Goal: Information Seeking & Learning: Learn about a topic

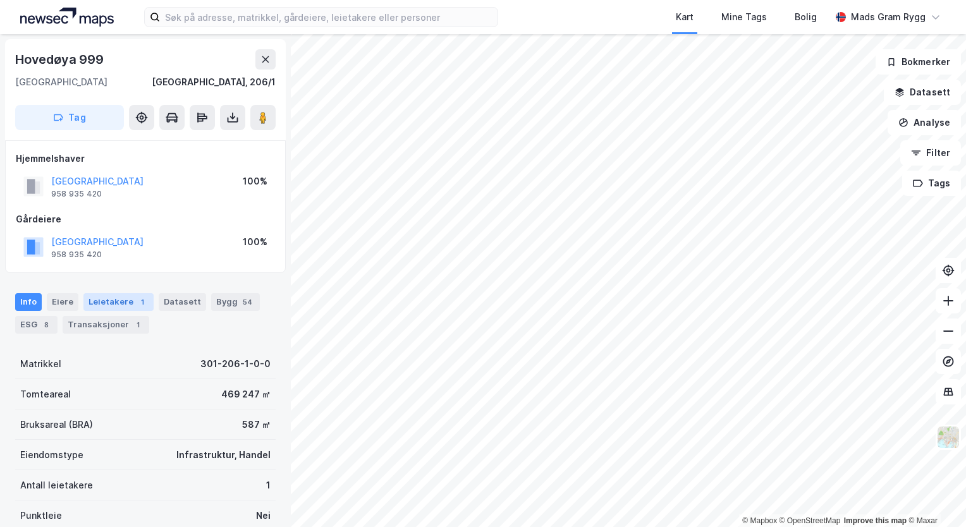
click at [105, 302] on div "Leietakere 1" at bounding box center [118, 302] width 70 height 18
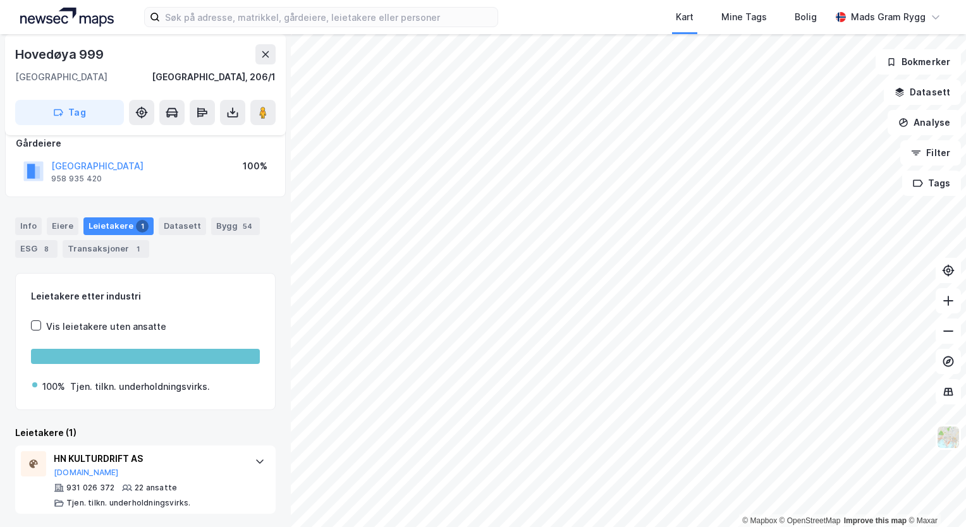
scroll to position [76, 0]
click at [117, 249] on div "Transaksjoner 1" at bounding box center [106, 249] width 87 height 18
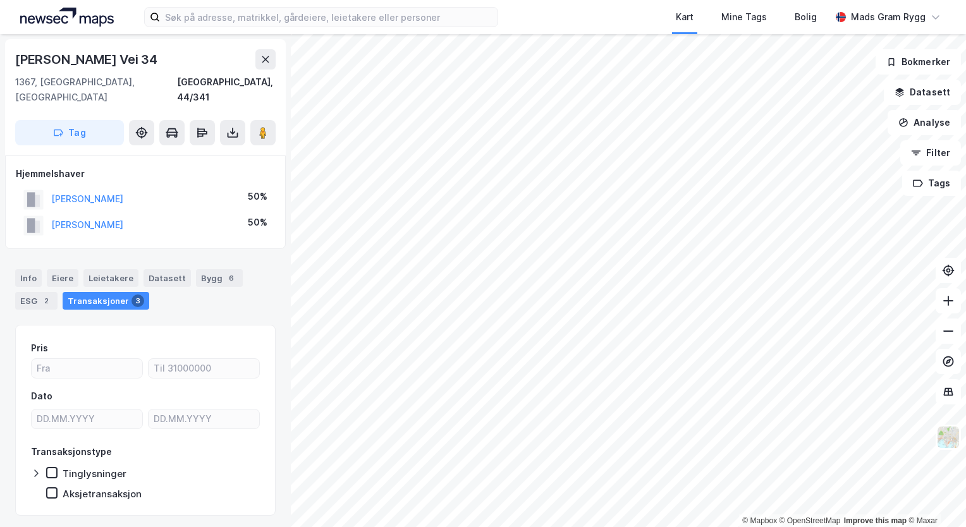
click at [113, 292] on div "Transaksjoner 3" at bounding box center [106, 301] width 87 height 18
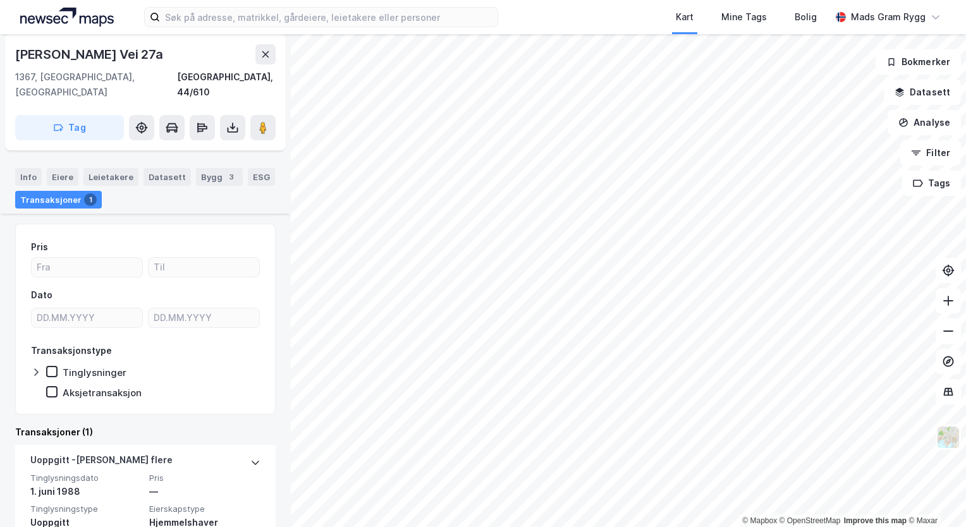
scroll to position [147, 0]
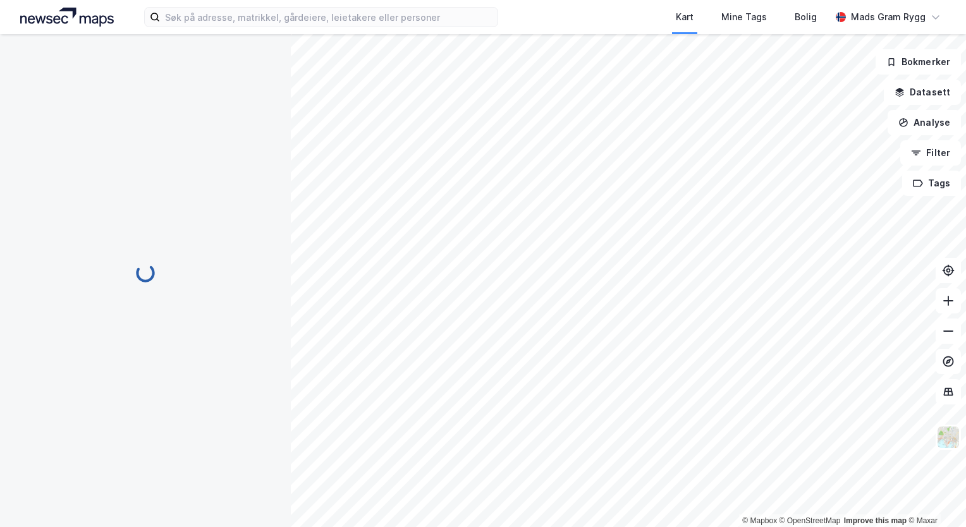
scroll to position [18, 0]
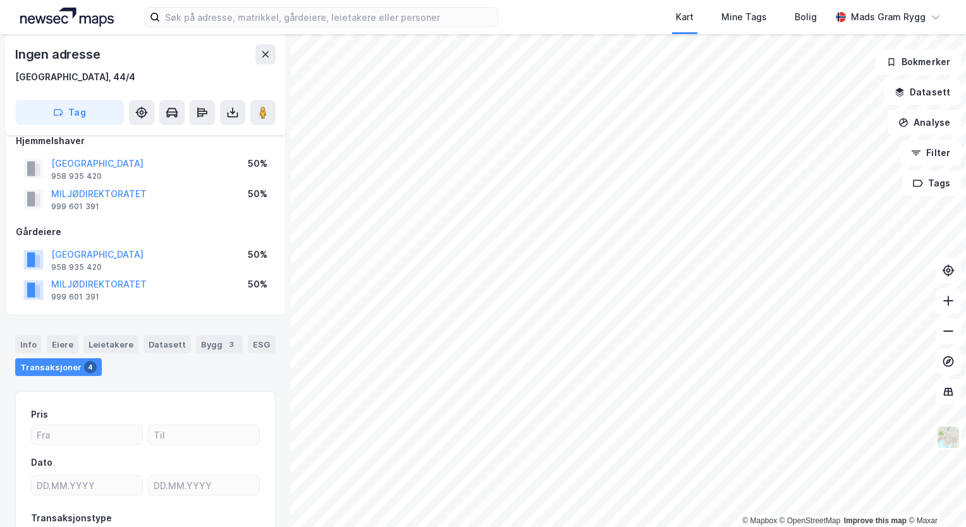
scroll to position [18, 0]
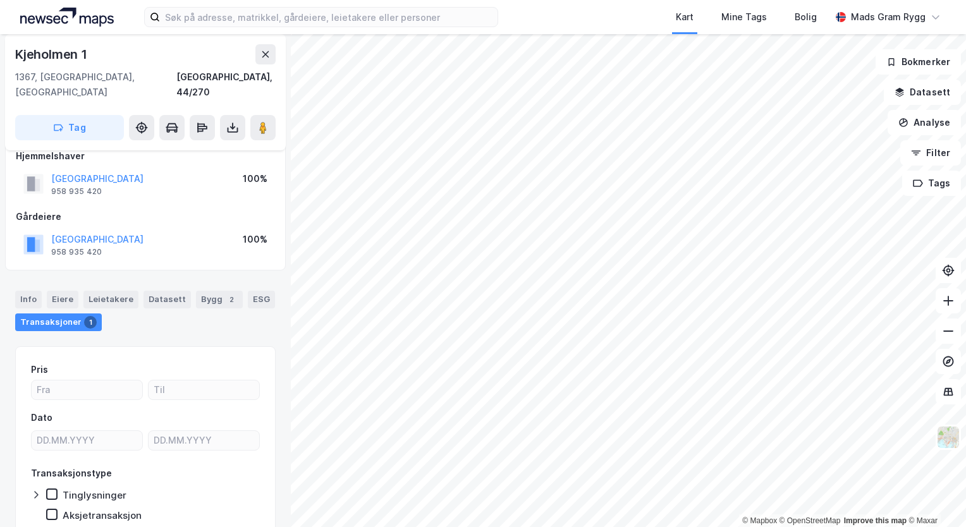
scroll to position [18, 0]
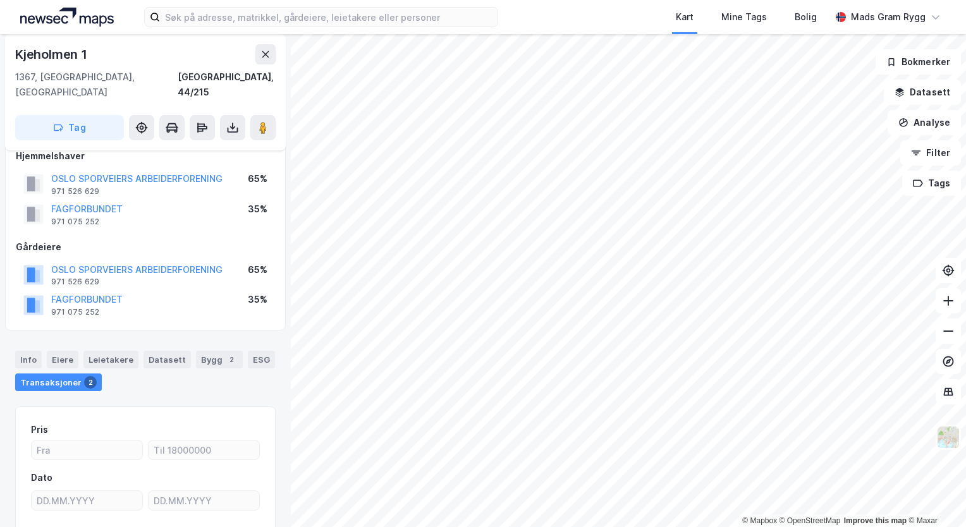
scroll to position [18, 0]
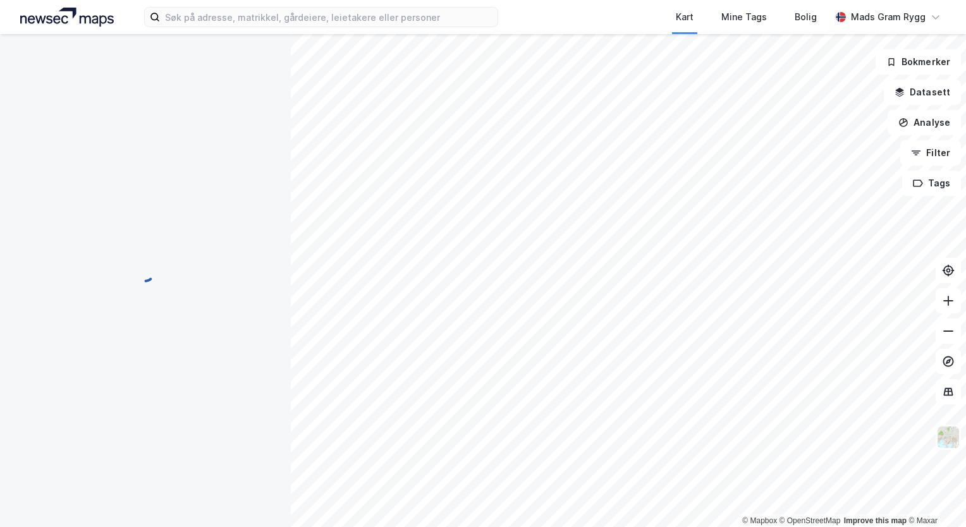
scroll to position [18, 0]
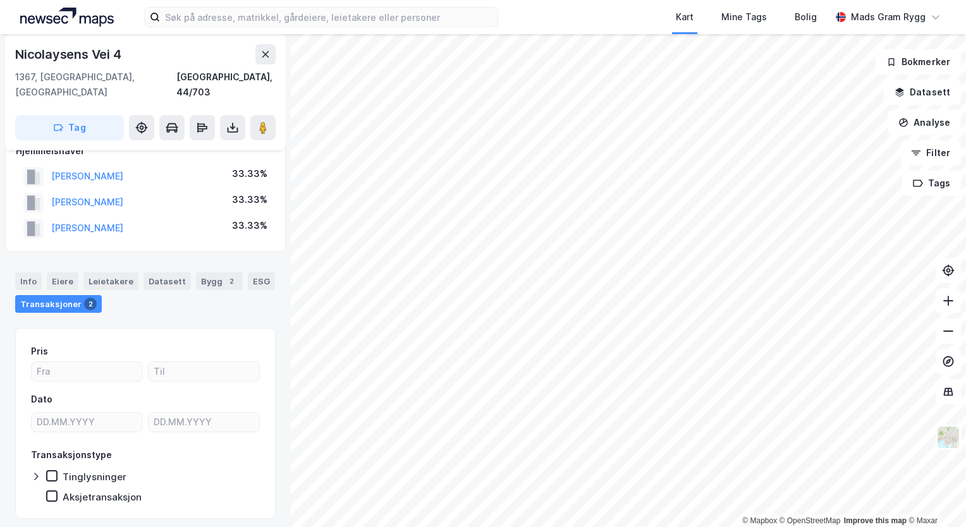
scroll to position [23, 0]
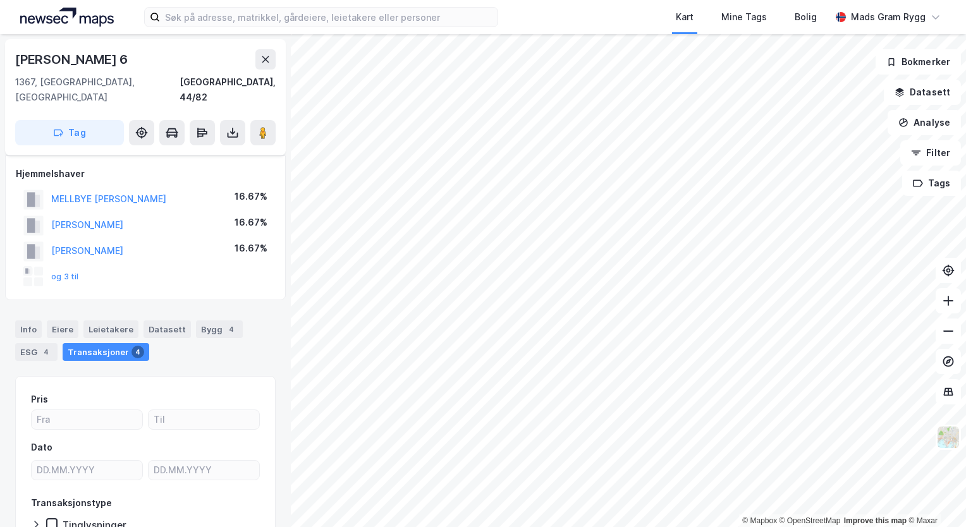
scroll to position [23, 0]
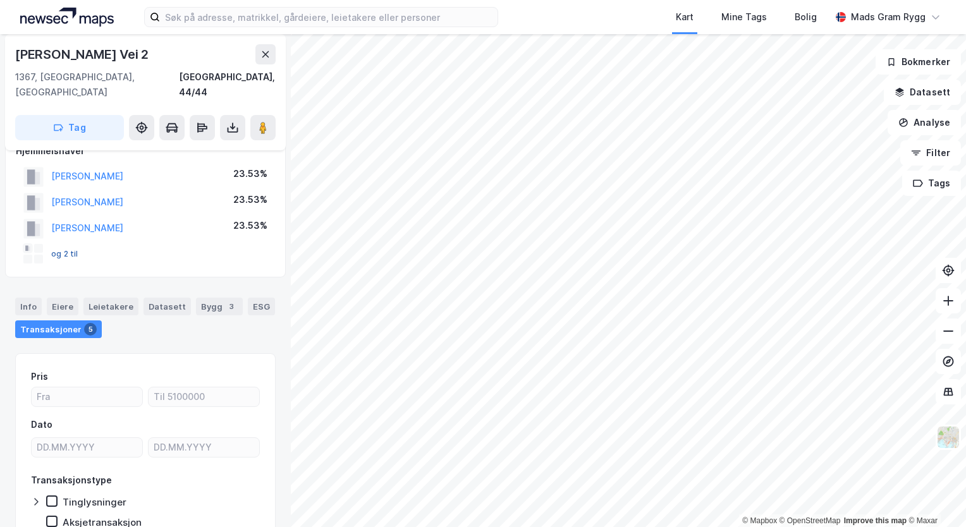
click at [0, 0] on button "og 2 til" at bounding box center [0, 0] width 0 height 0
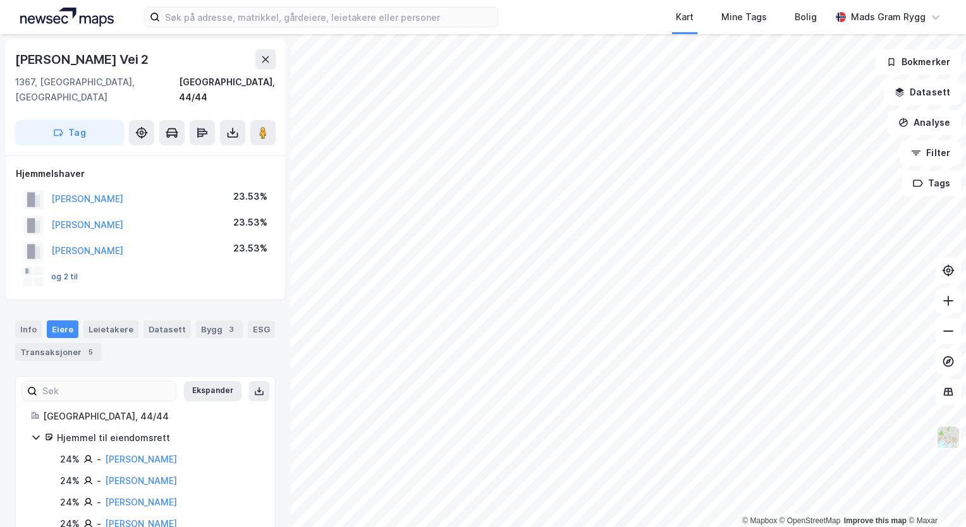
click at [0, 0] on button "og 2 til" at bounding box center [0, 0] width 0 height 0
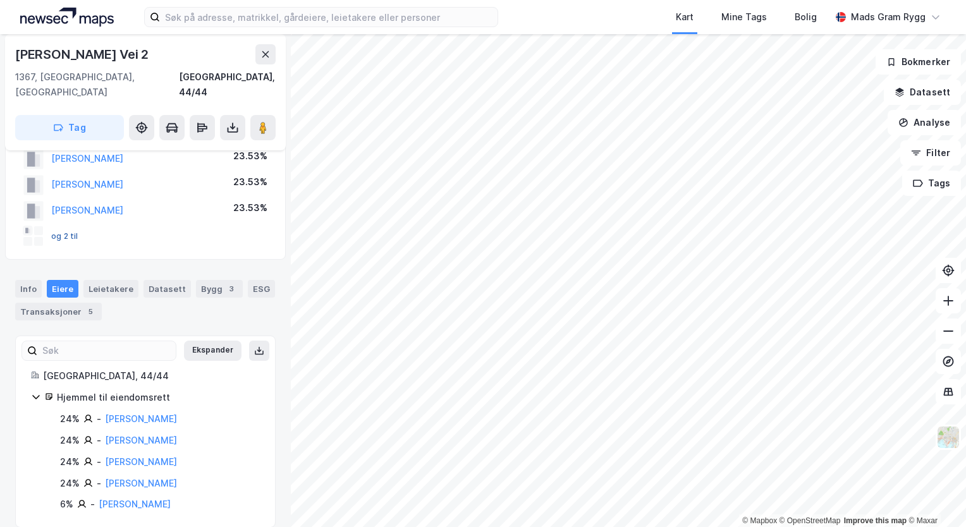
click at [0, 0] on button "og 2 til" at bounding box center [0, 0] width 0 height 0
click at [58, 303] on div "Transaksjoner 5" at bounding box center [58, 312] width 87 height 18
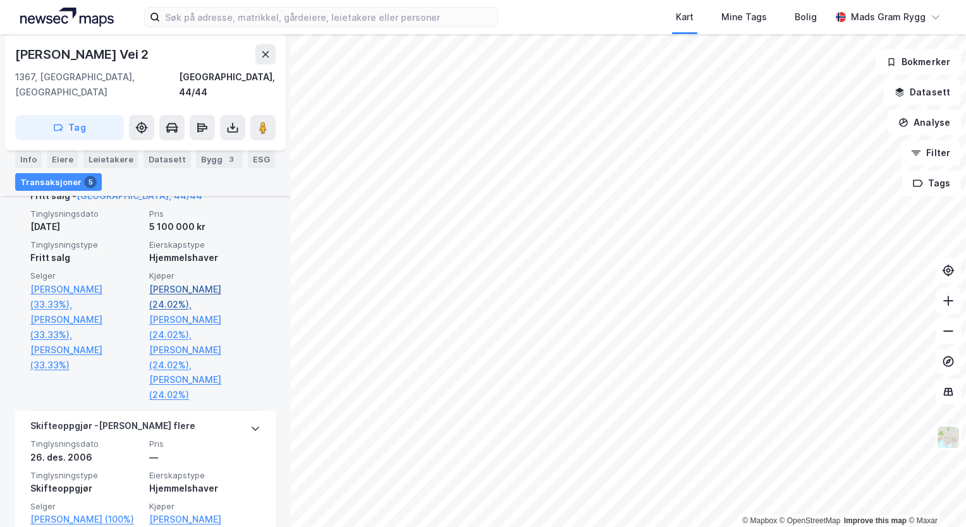
scroll to position [584, 0]
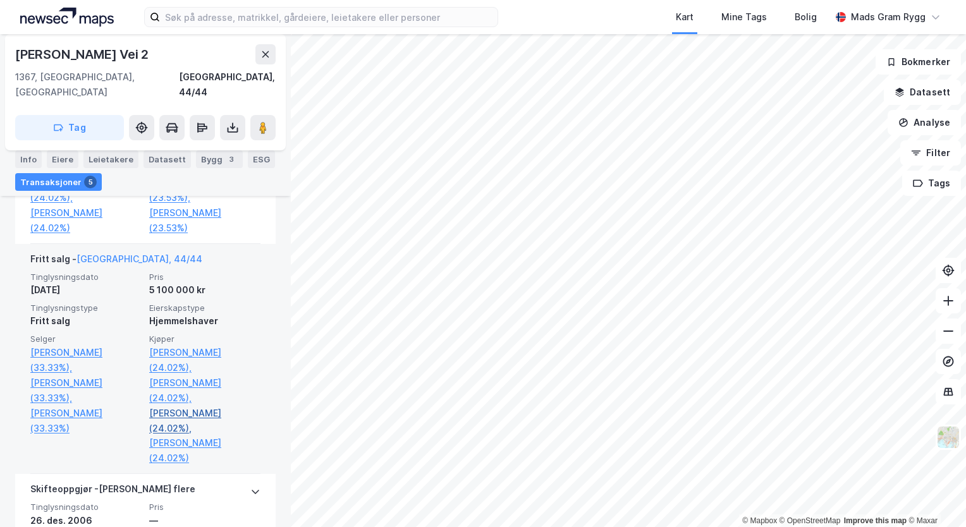
click at [192, 406] on link "[PERSON_NAME] (24.02%)," at bounding box center [204, 421] width 111 height 30
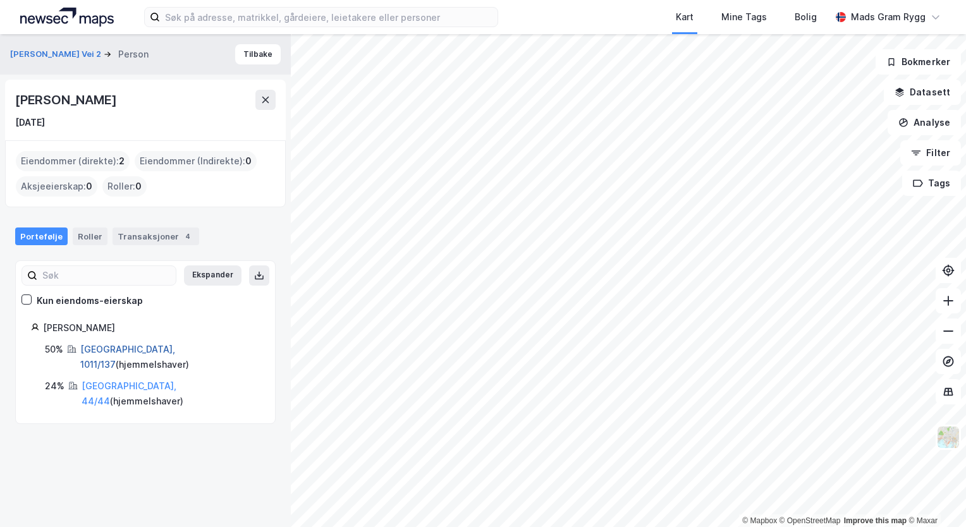
click at [107, 349] on link "[GEOGRAPHIC_DATA], 1011/137" at bounding box center [127, 357] width 95 height 26
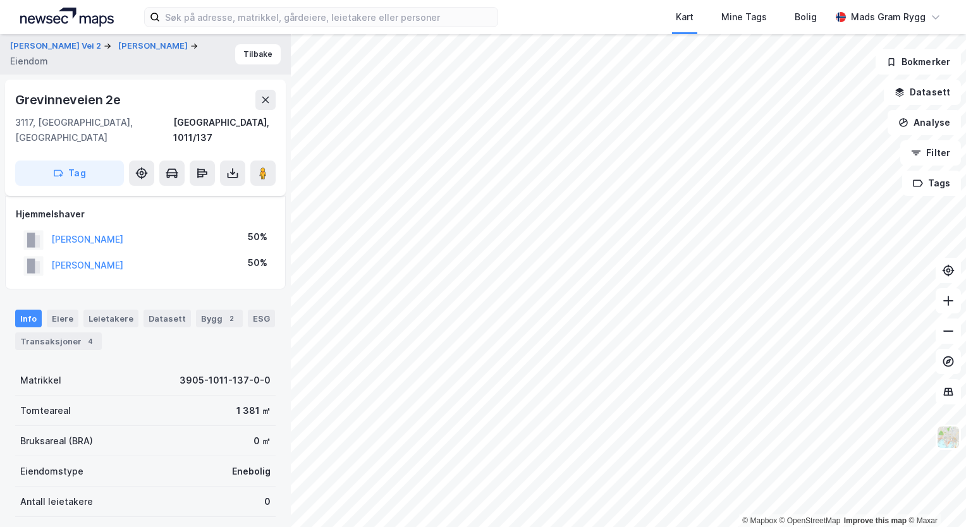
scroll to position [212, 0]
